Goal: Information Seeking & Learning: Learn about a topic

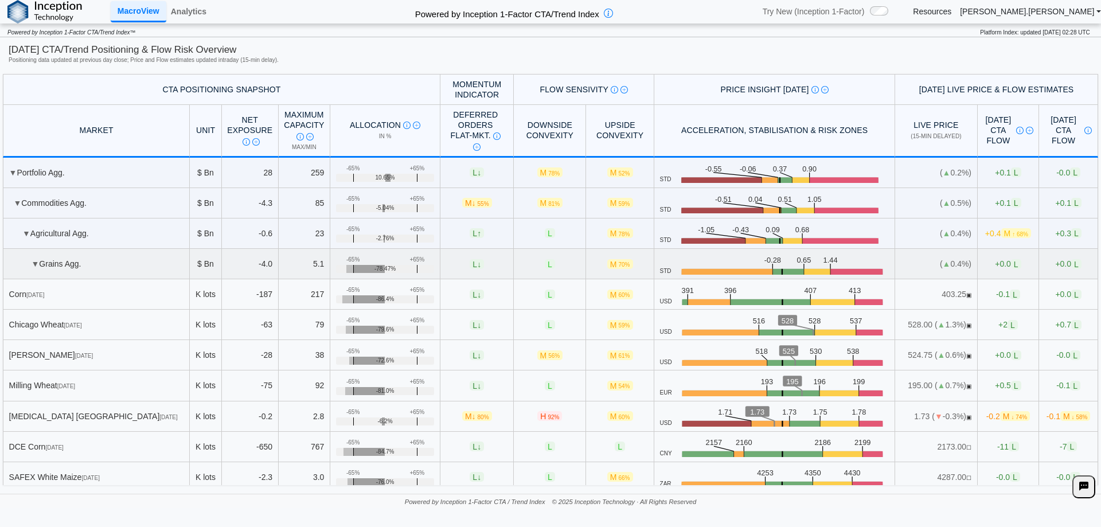
click at [60, 266] on td "▼ Grains Agg." at bounding box center [96, 264] width 187 height 30
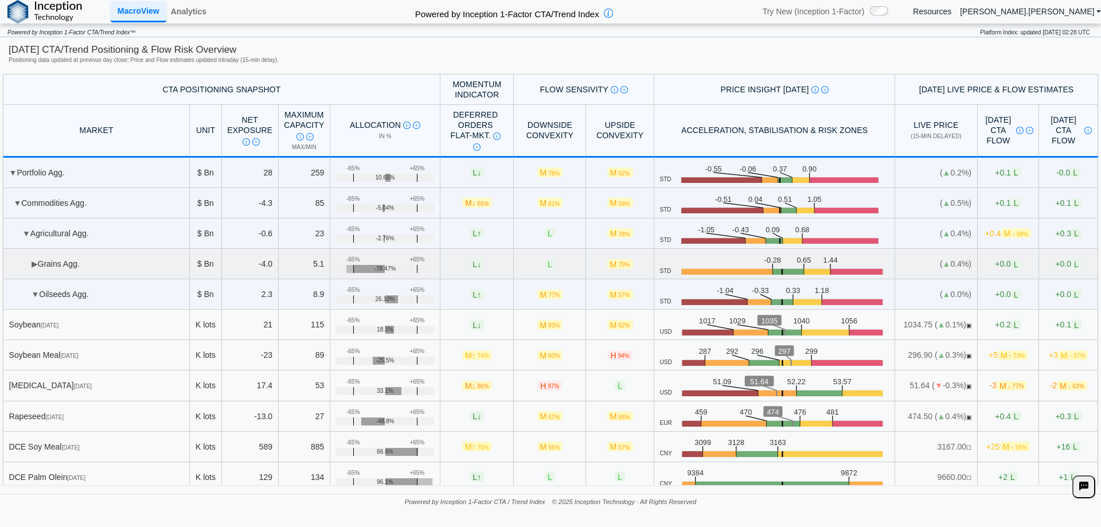
click at [81, 274] on td "▶ Grains Agg." at bounding box center [96, 264] width 187 height 30
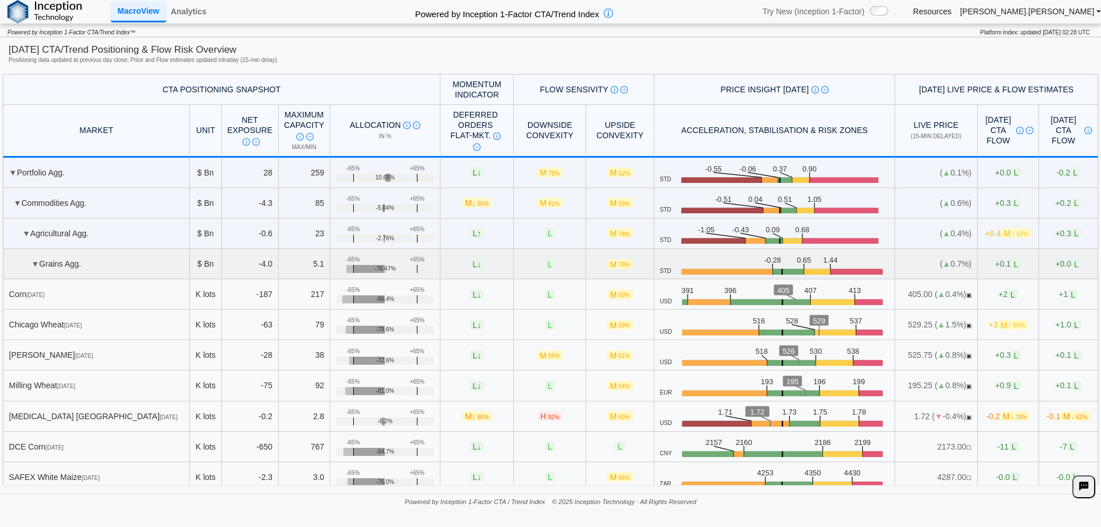
click at [53, 258] on td "▼ Grains Agg." at bounding box center [96, 264] width 187 height 30
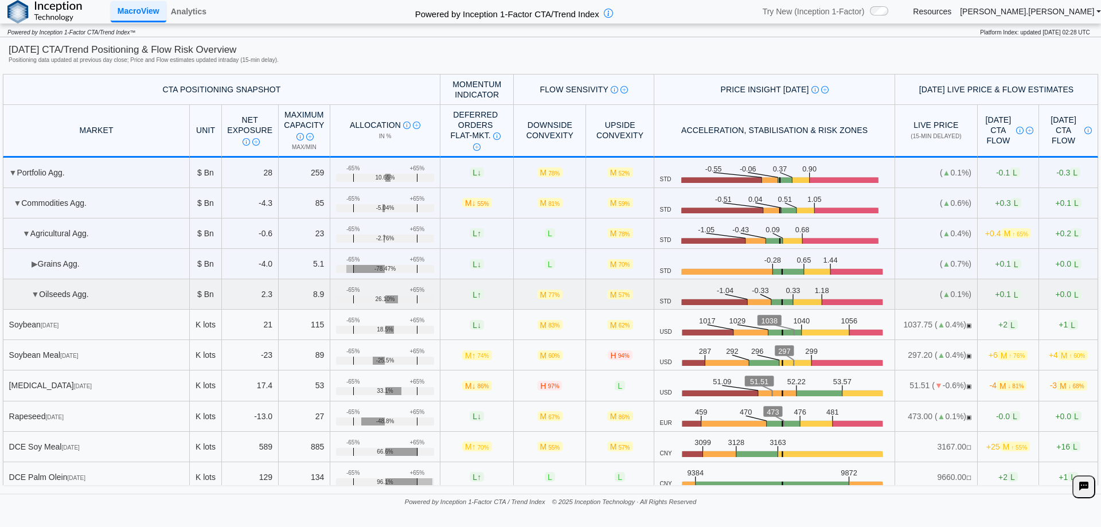
click at [63, 288] on td "▼ Oilseeds Agg." at bounding box center [96, 294] width 187 height 30
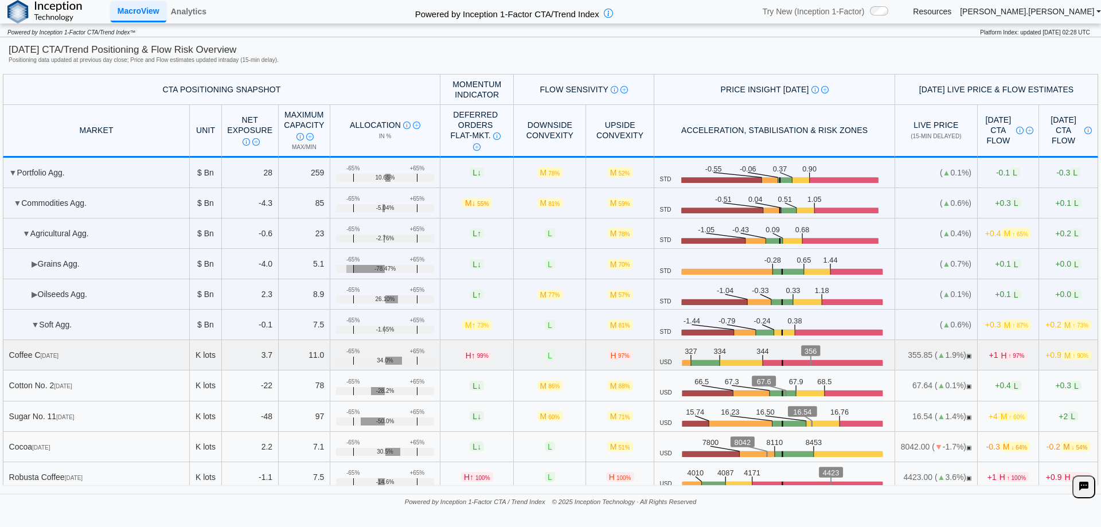
click at [1009, 355] on span "↑ 97%" at bounding box center [1017, 356] width 16 height 6
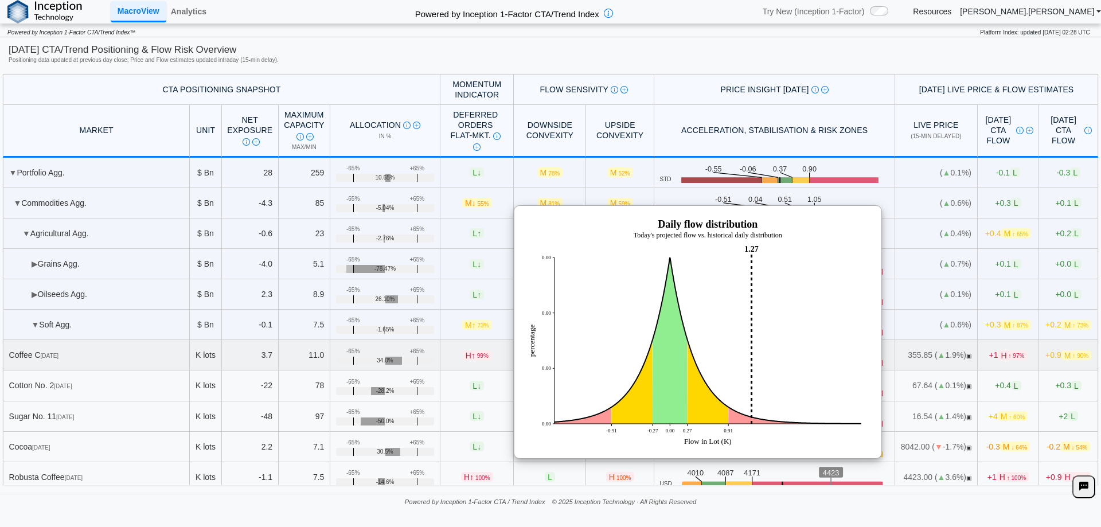
click at [1009, 353] on span "↑ 97%" at bounding box center [1017, 356] width 16 height 6
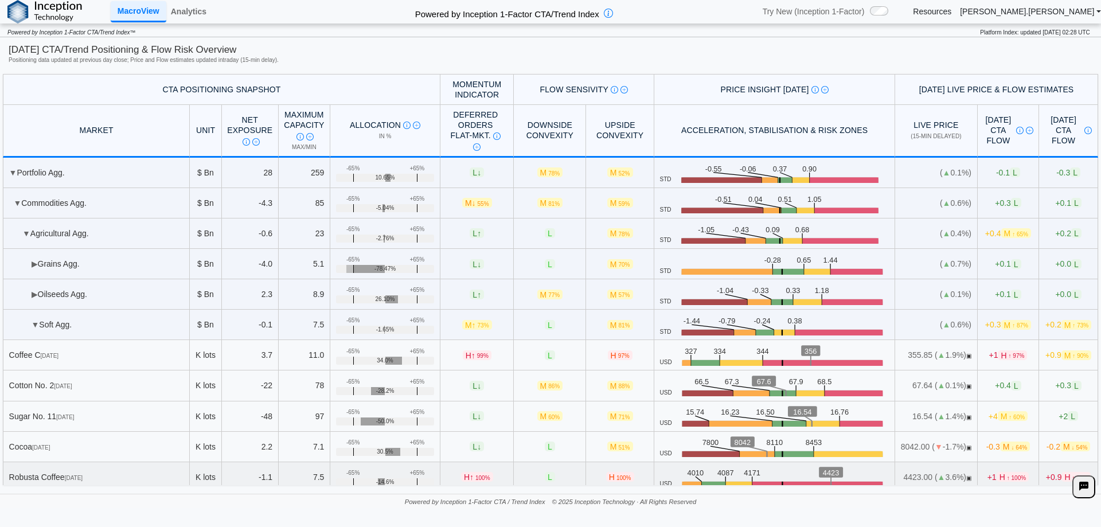
click at [988, 468] on td "+1 H ↑ 100%" at bounding box center [1009, 477] width 62 height 30
click at [997, 472] on span "H ↑ 100%" at bounding box center [1013, 477] width 32 height 10
click at [997, 475] on span "H ↑ 100%" at bounding box center [1013, 477] width 32 height 10
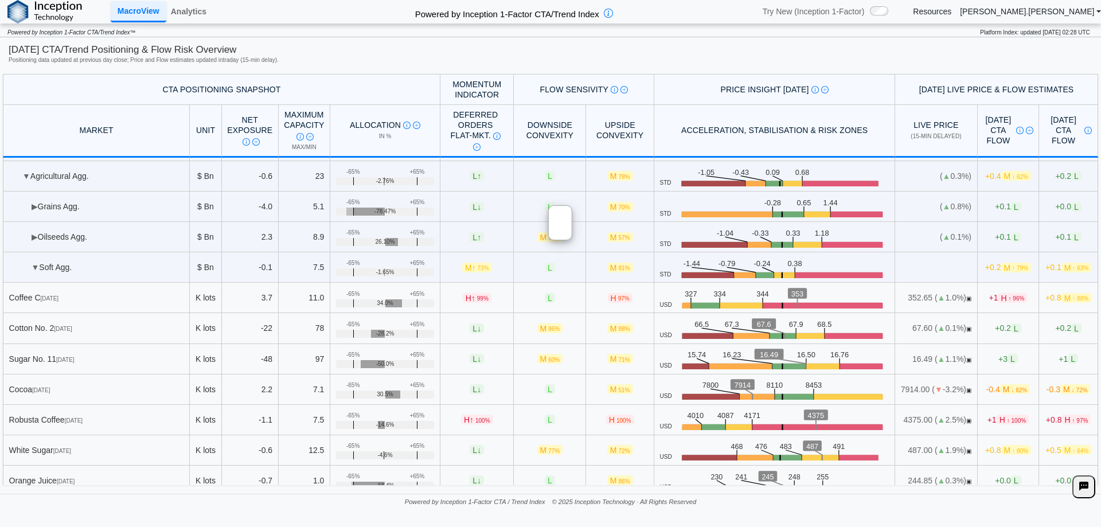
click at [744, 68] on div "[DATE] CTA/Trend Positioning & Flow Risk Overview Positioning data updated at p…" at bounding box center [551, 55] width 1084 height 25
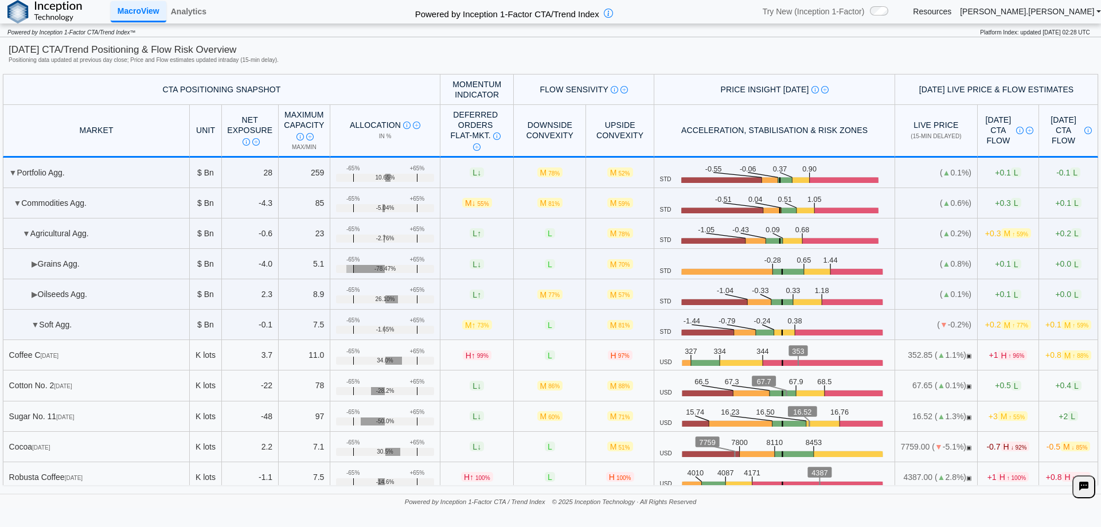
scroll to position [57, 0]
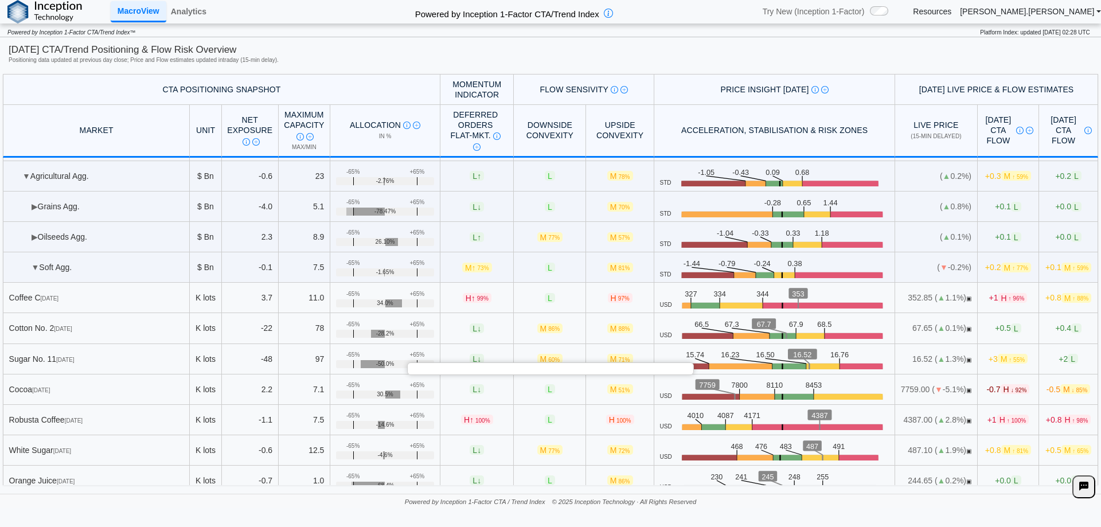
click at [1000, 126] on div "Today's CTA Flow Today's total expected CTA flow assuming market closes at curr…" at bounding box center [1008, 131] width 50 height 32
click at [1026, 132] on img at bounding box center [1029, 130] width 7 height 7
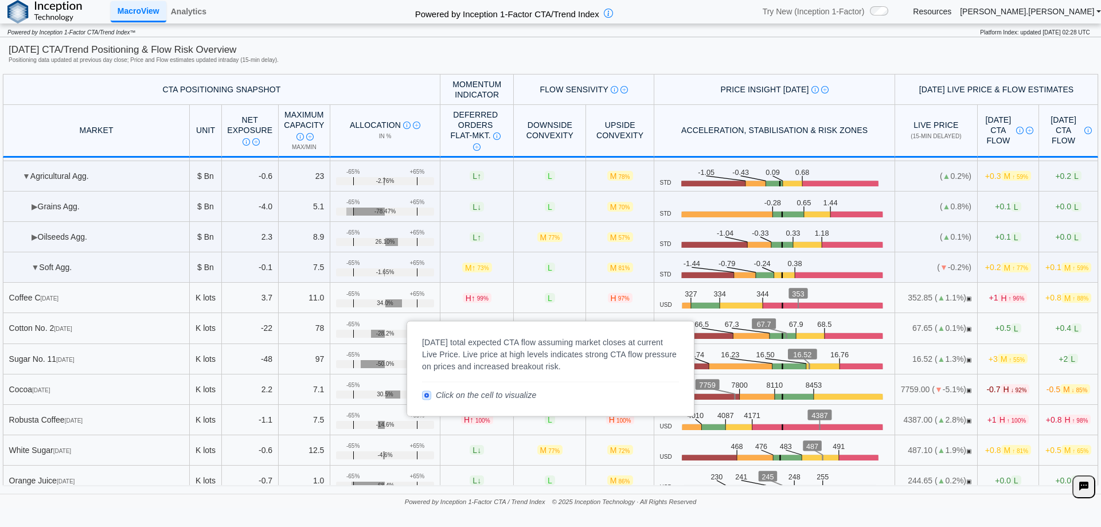
click at [1014, 131] on span "Today's total expected CTA flow assuming market closes at current Live Price. L…" at bounding box center [1019, 130] width 10 height 9
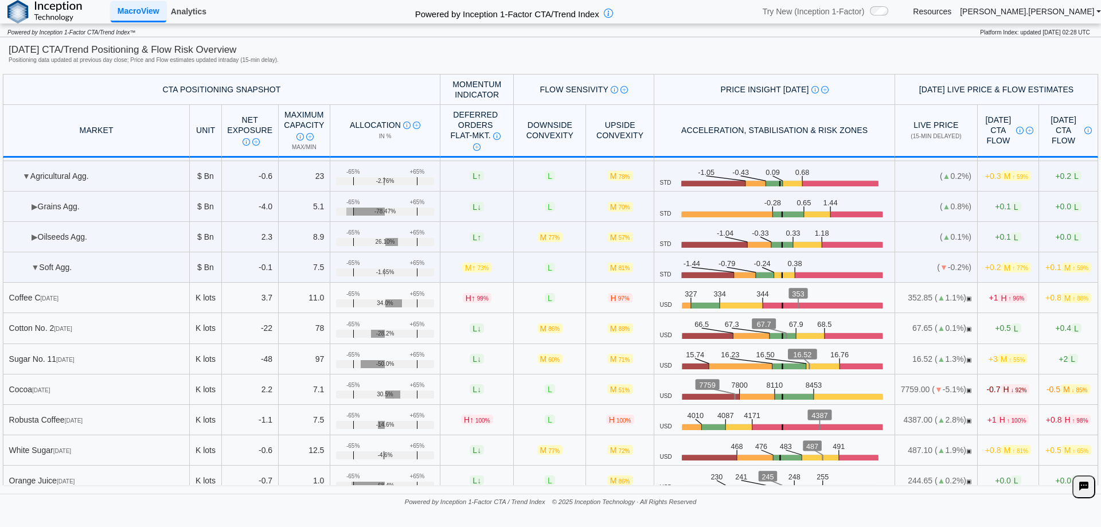
click at [177, 15] on link "Analytics" at bounding box center [188, 11] width 45 height 19
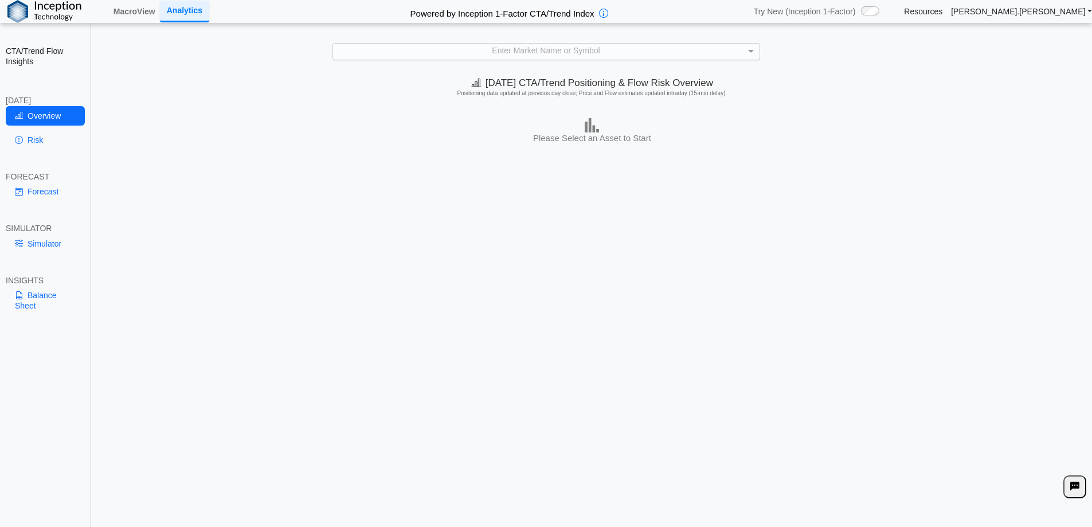
click at [526, 55] on div "Enter Market Name or Symbol" at bounding box center [546, 52] width 427 height 16
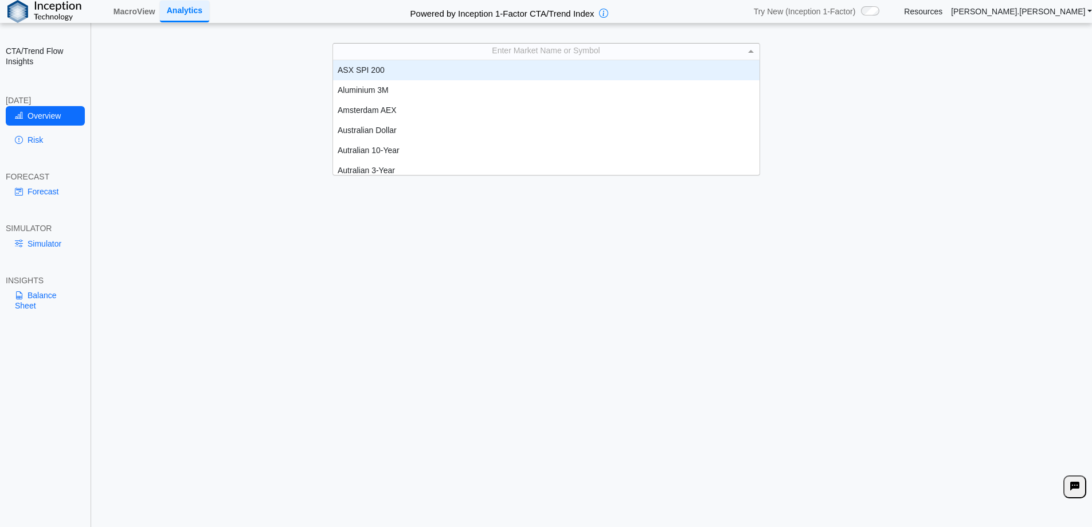
scroll to position [106, 418]
type input "*"
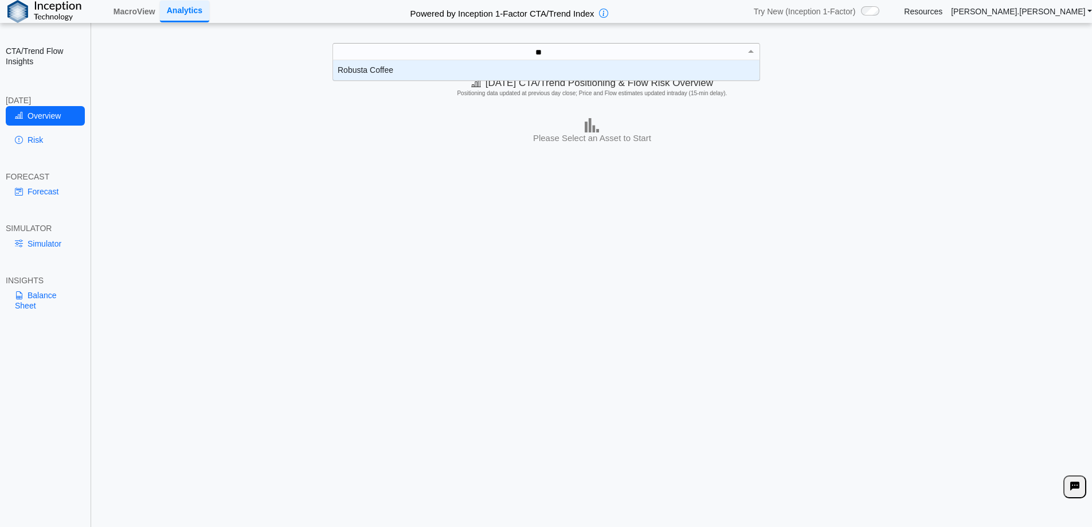
type input "*"
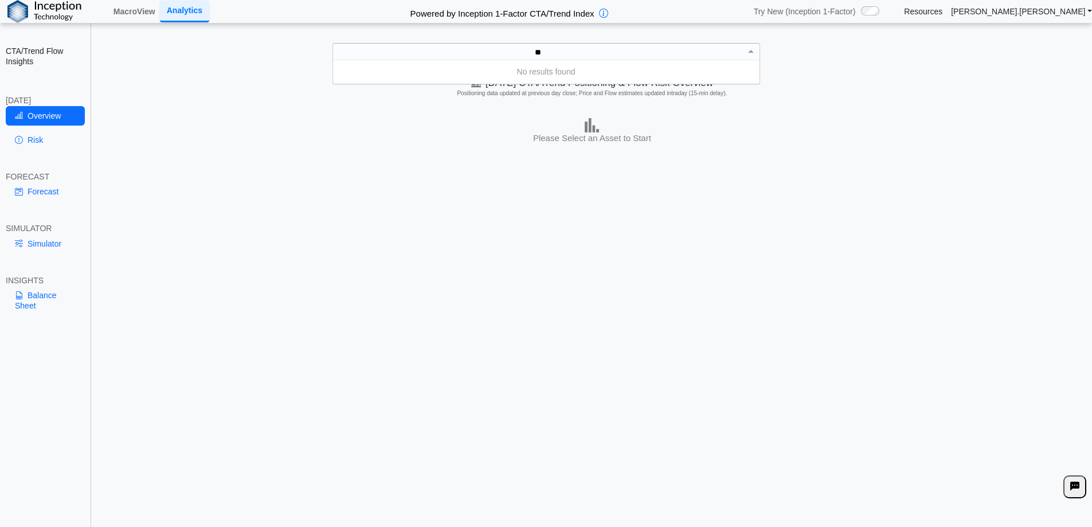
type input "*"
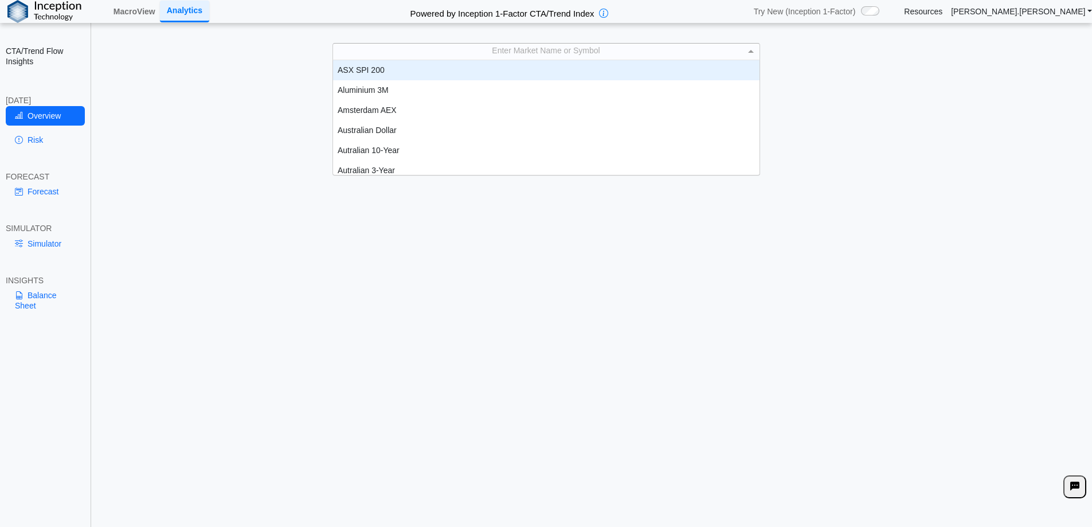
scroll to position [9, 9]
type input "***"
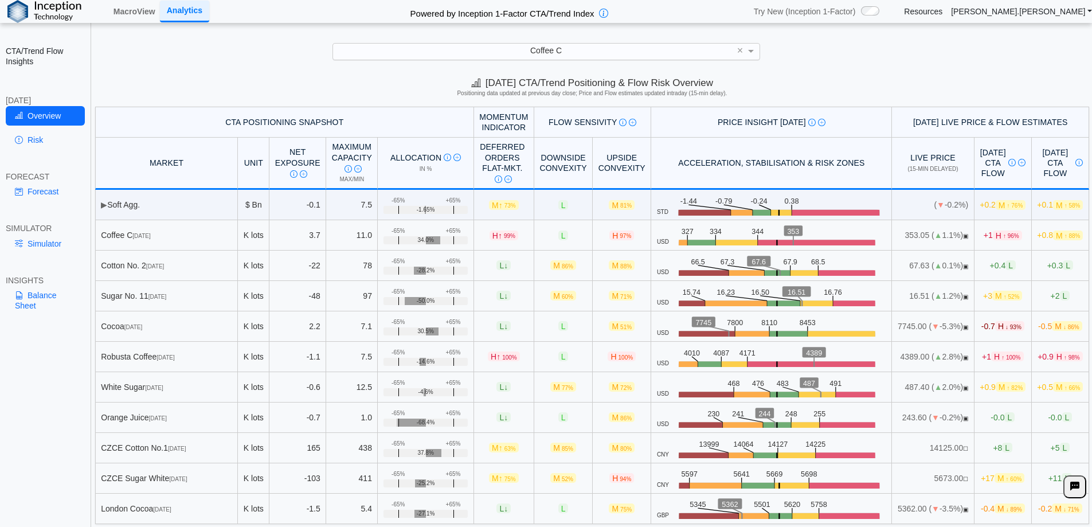
scroll to position [3, 0]
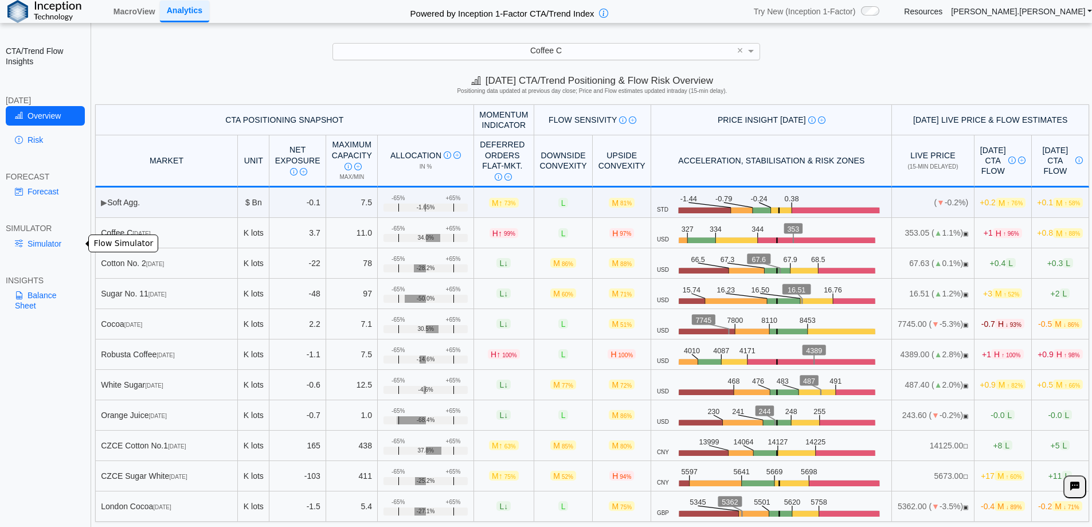
click at [46, 243] on link "Simulator" at bounding box center [45, 243] width 79 height 19
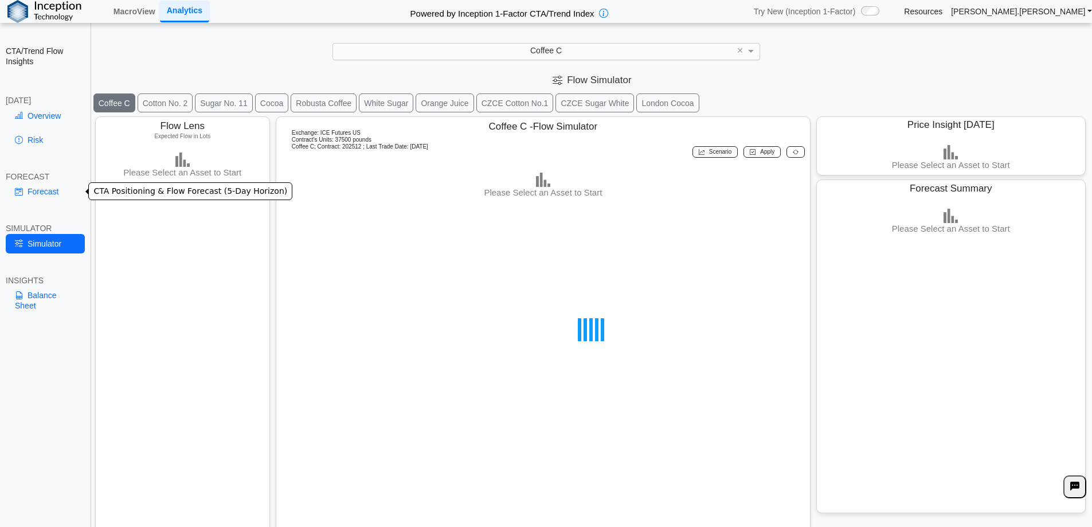
click at [24, 190] on link "Forecast" at bounding box center [45, 191] width 79 height 19
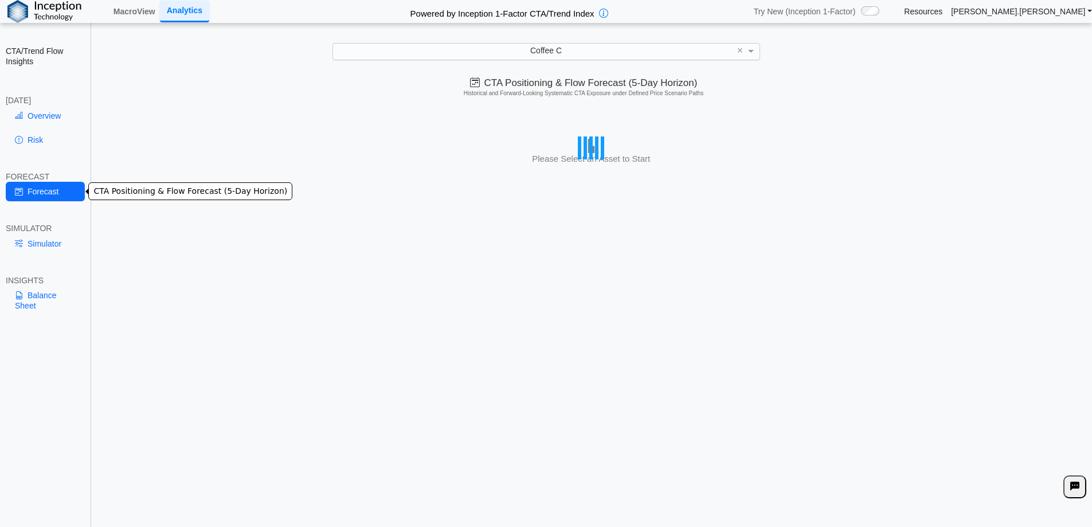
scroll to position [0, 0]
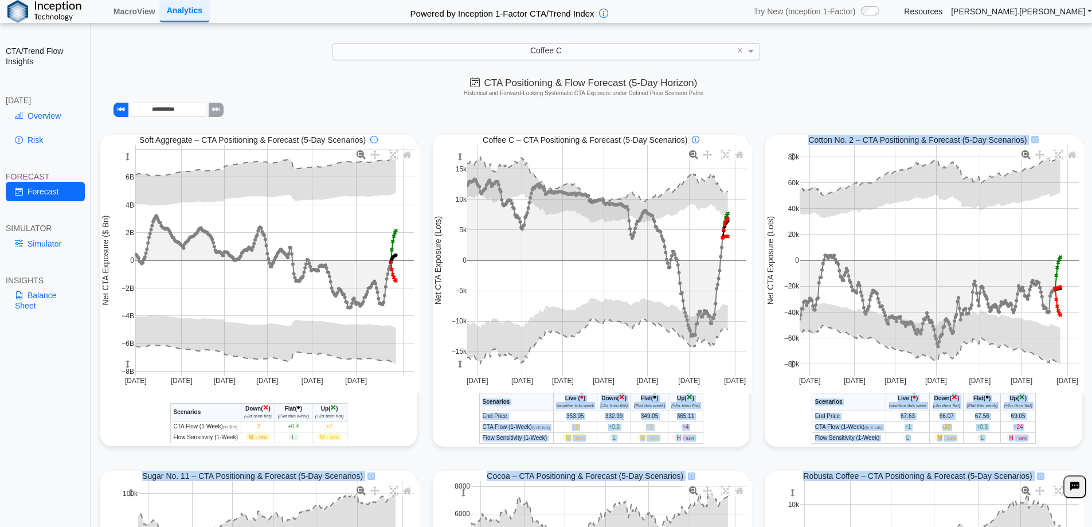
drag, startPoint x: 701, startPoint y: 233, endPoint x: 749, endPoint y: 236, distance: 48.2
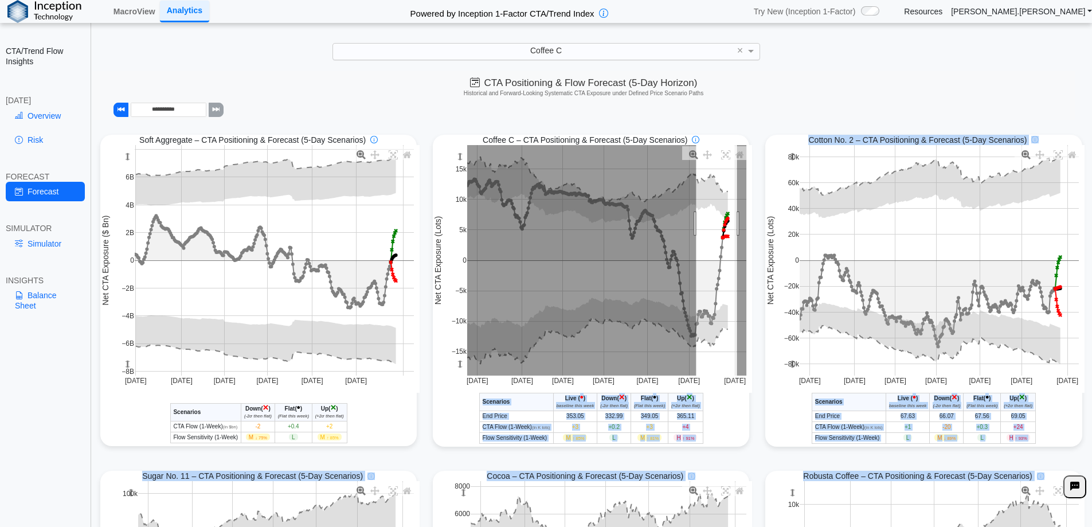
drag, startPoint x: 692, startPoint y: 225, endPoint x: 733, endPoint y: 225, distance: 40.7
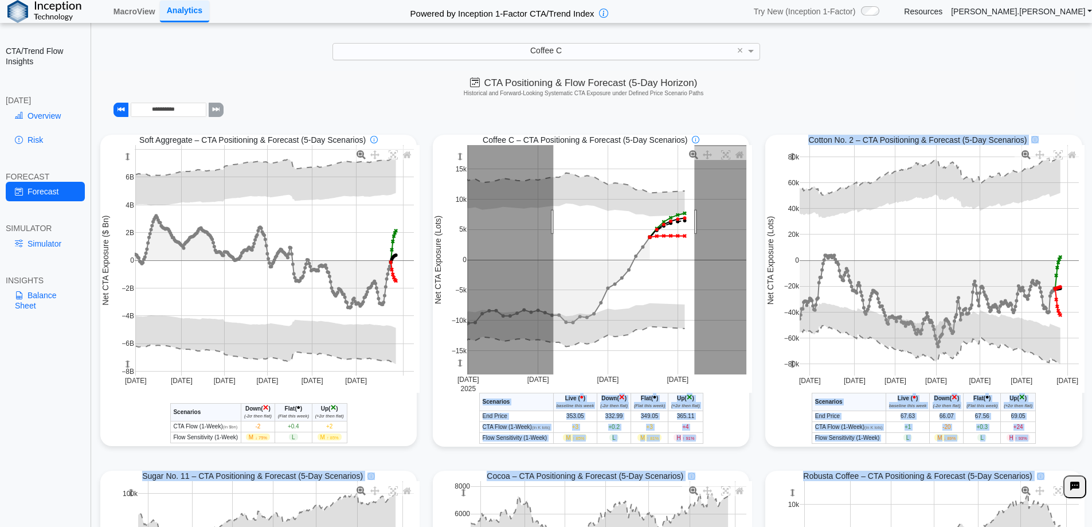
drag, startPoint x: 549, startPoint y: 223, endPoint x: 690, endPoint y: 223, distance: 141.1
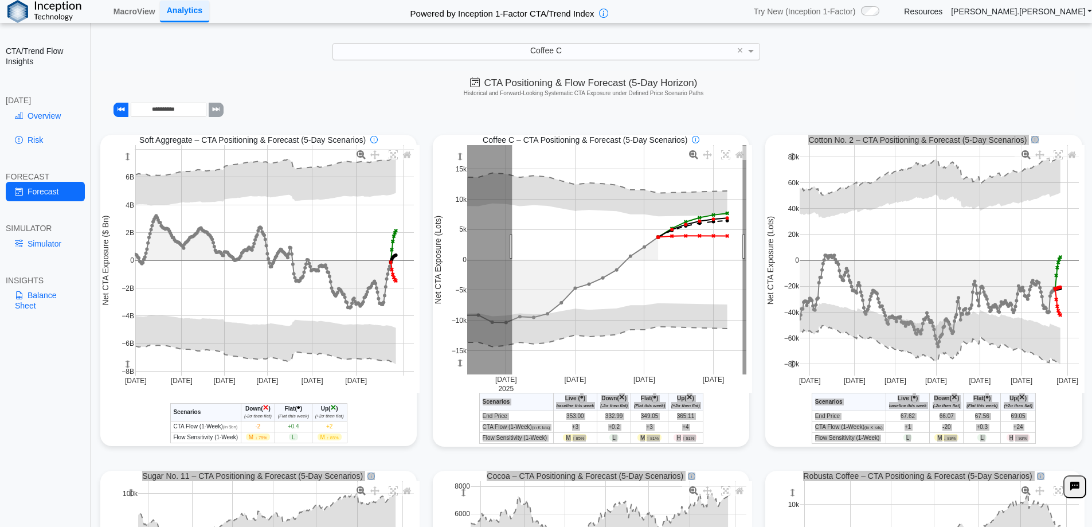
drag, startPoint x: 508, startPoint y: 248, endPoint x: 739, endPoint y: 243, distance: 230.6
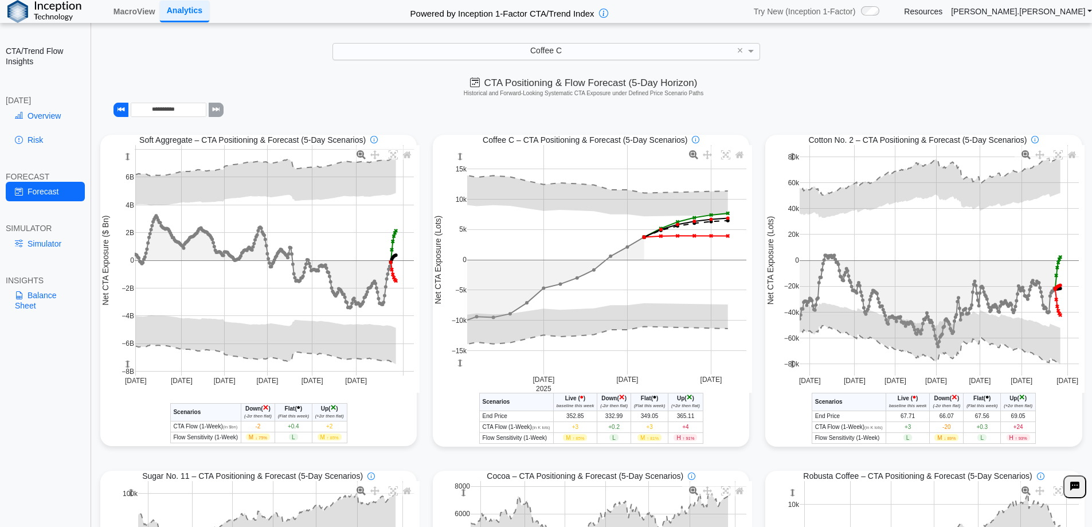
click at [970, 47] on div "Coffee C ×" at bounding box center [546, 51] width 1070 height 17
click at [30, 112] on link "Overview" at bounding box center [45, 115] width 79 height 19
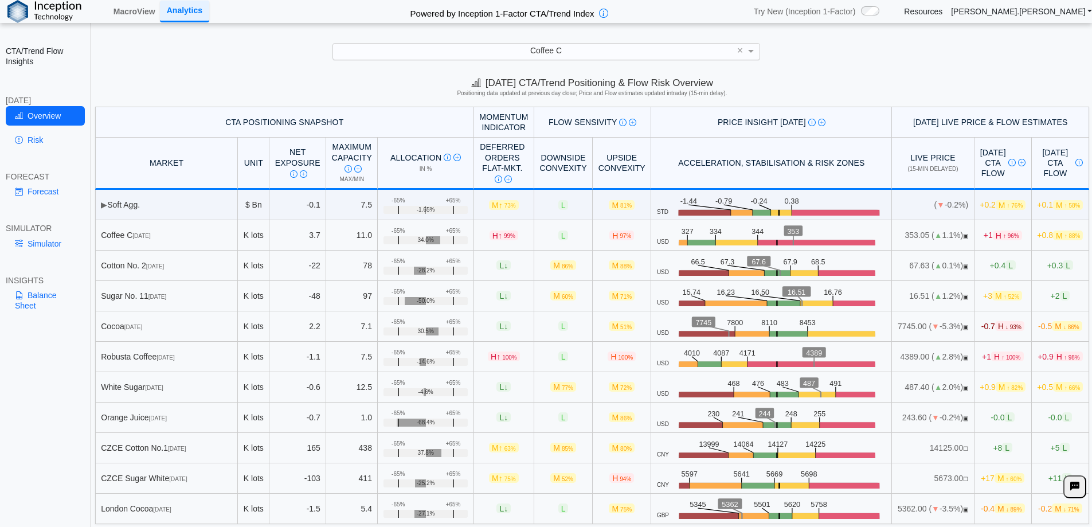
click at [534, 57] on div "Coffee C" at bounding box center [546, 52] width 427 height 16
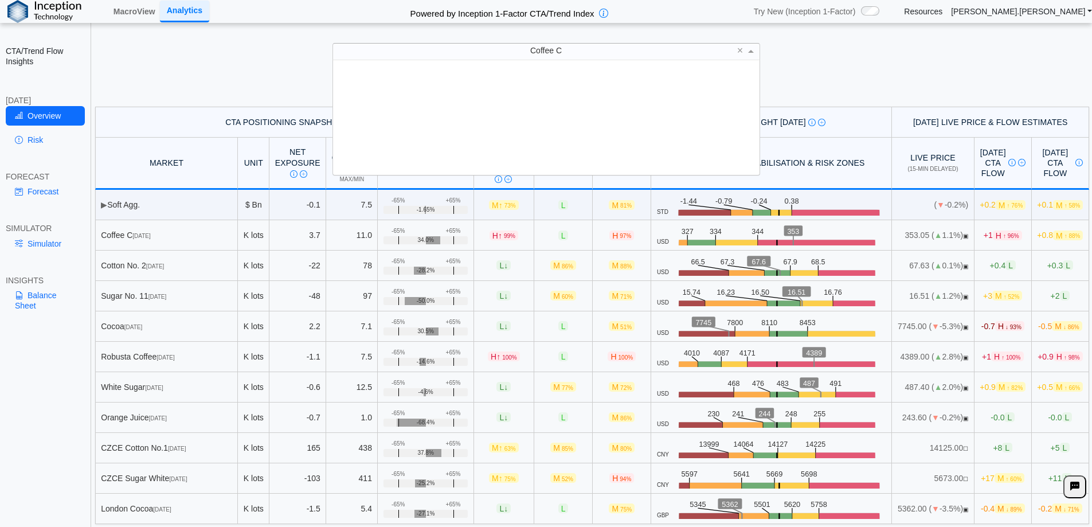
scroll to position [106, 418]
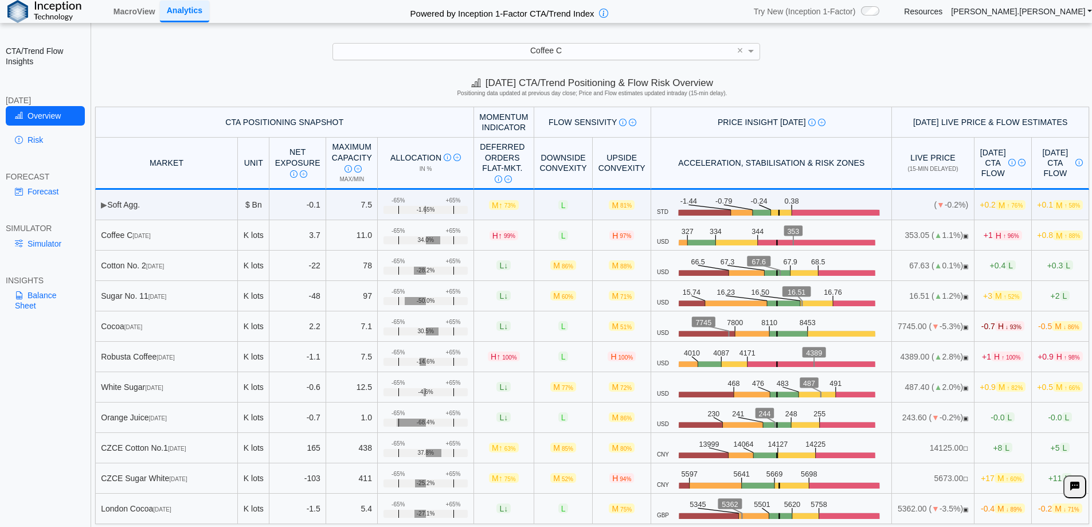
click at [534, 57] on div "Coffee C" at bounding box center [546, 52] width 427 height 16
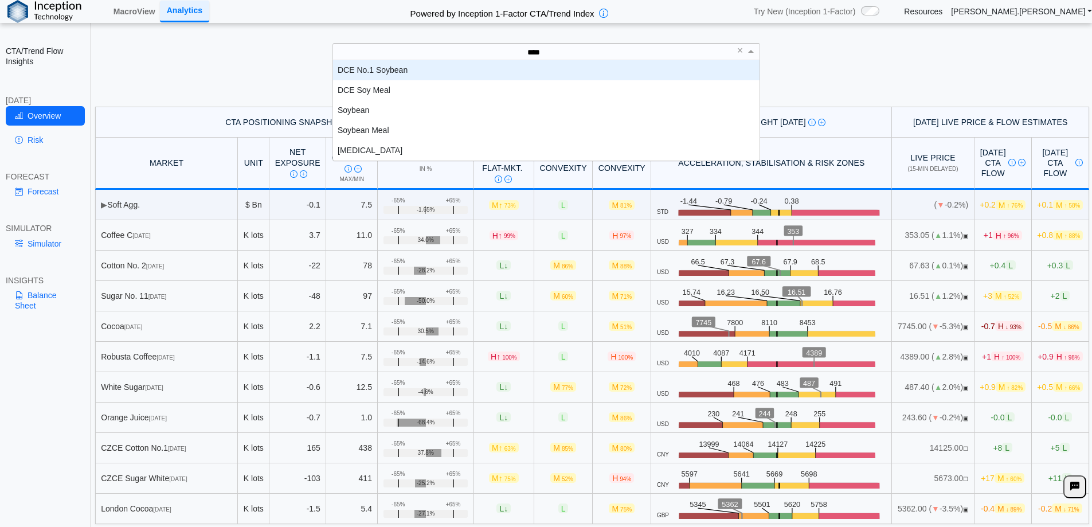
scroll to position [72, 418]
type input "******"
